Goal: Information Seeking & Learning: Find specific fact

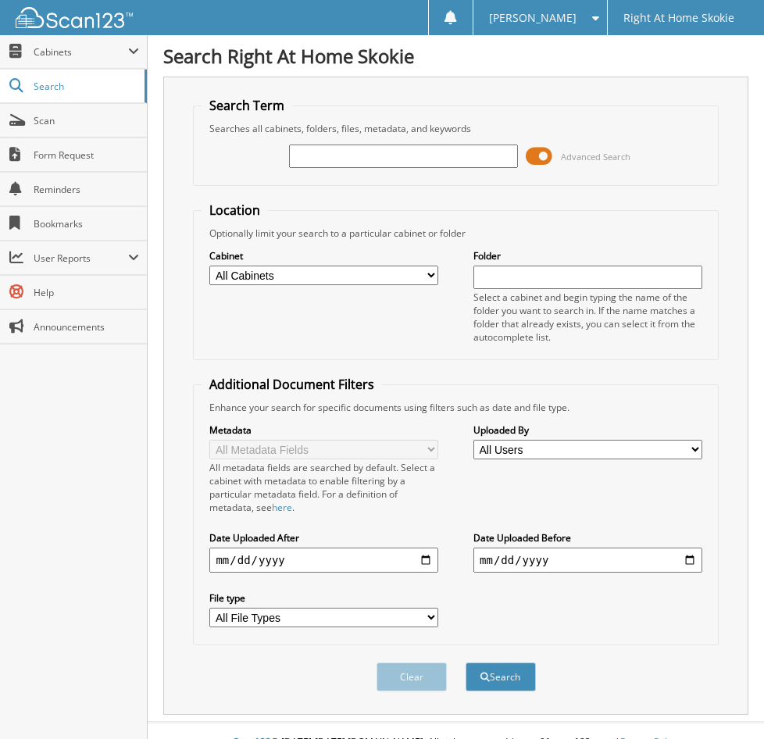
click at [405, 154] on input "text" at bounding box center [403, 156] width 229 height 23
type input "[PERSON_NAME]"
click at [466, 663] on button "Search" at bounding box center [501, 677] width 70 height 29
drag, startPoint x: 358, startPoint y: 155, endPoint x: 331, endPoint y: 156, distance: 26.6
click at [331, 156] on input "[PERSON_NAME]" at bounding box center [403, 156] width 229 height 23
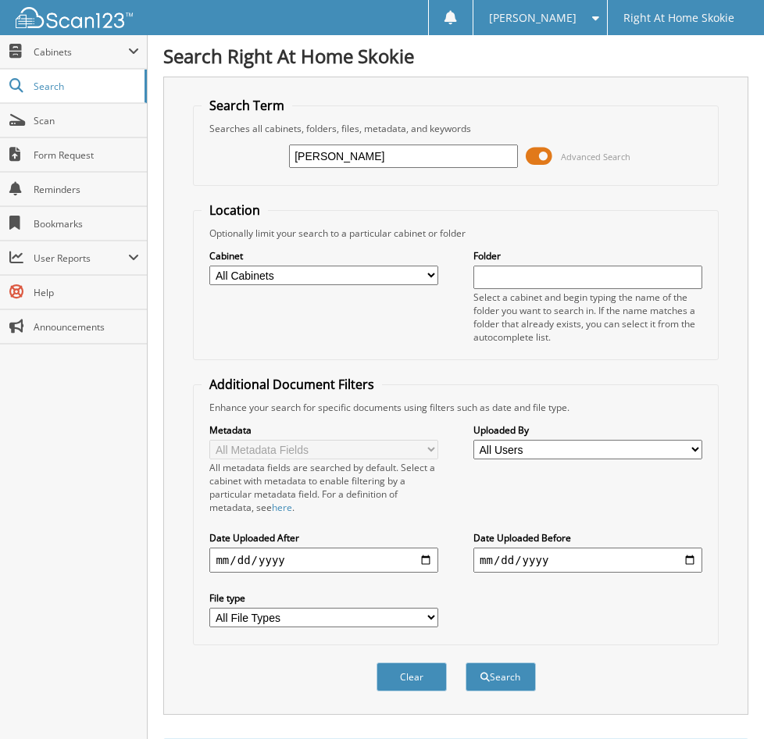
type input "[PERSON_NAME]"
click at [466, 663] on button "Search" at bounding box center [501, 677] width 70 height 29
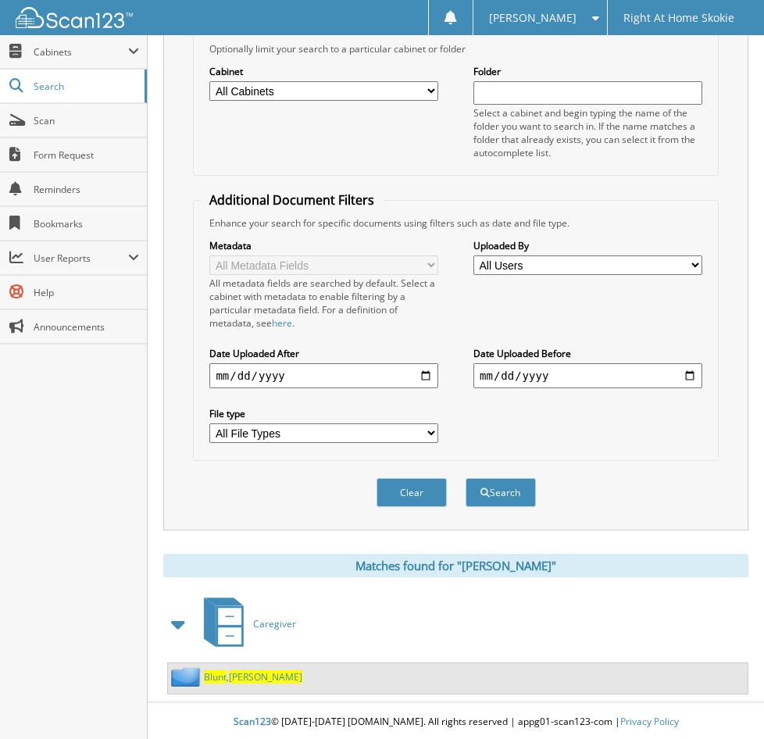
scroll to position [188, 0]
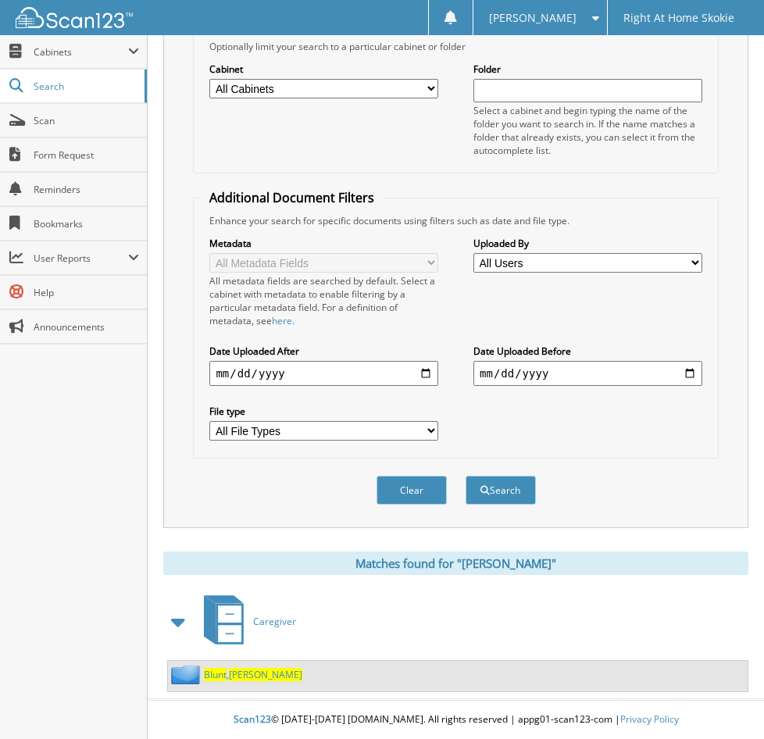
click at [244, 670] on span "[PERSON_NAME]" at bounding box center [265, 674] width 73 height 13
